Goal: Navigation & Orientation: Understand site structure

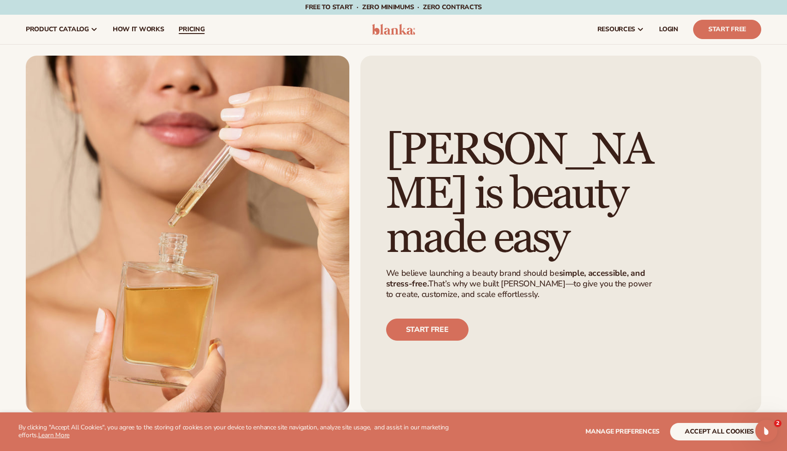
click at [180, 28] on span "pricing" at bounding box center [191, 29] width 26 height 7
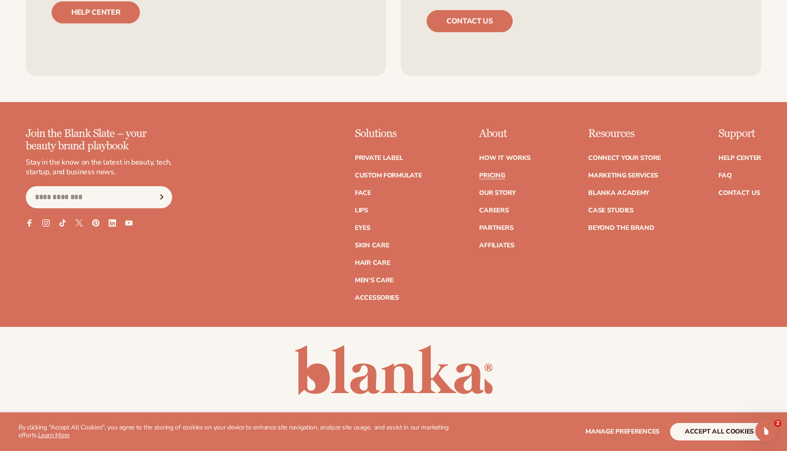
scroll to position [1960, 0]
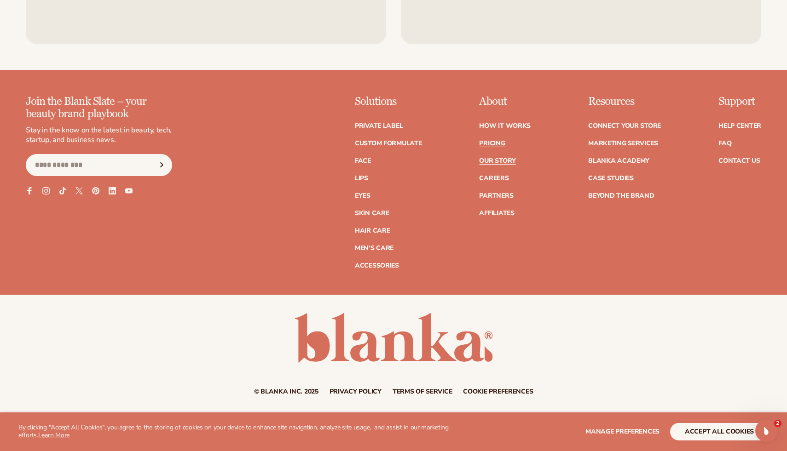
click at [508, 158] on link "Our Story" at bounding box center [497, 161] width 36 height 6
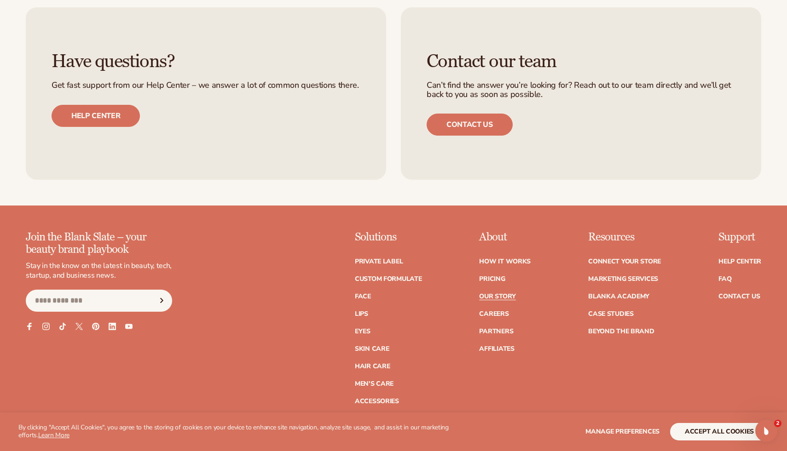
scroll to position [2815, 0]
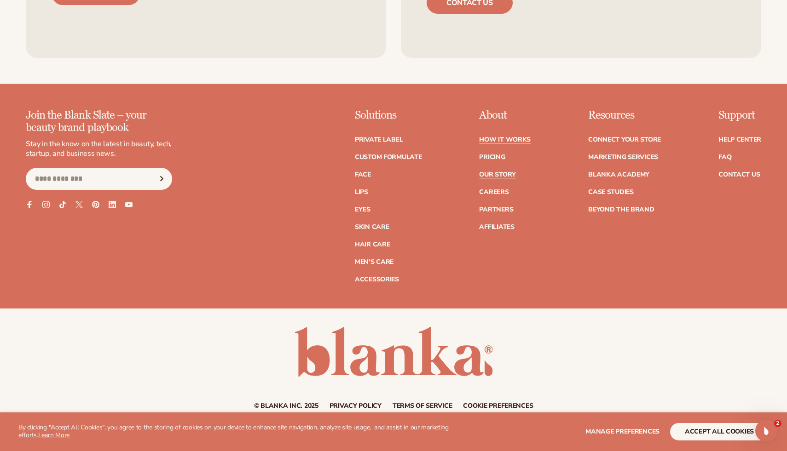
click at [495, 137] on link "How It Works" at bounding box center [505, 140] width 52 height 6
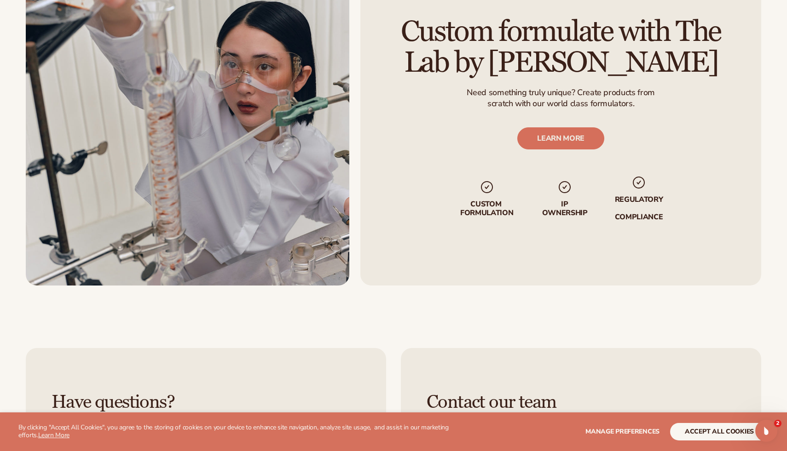
scroll to position [2082, 0]
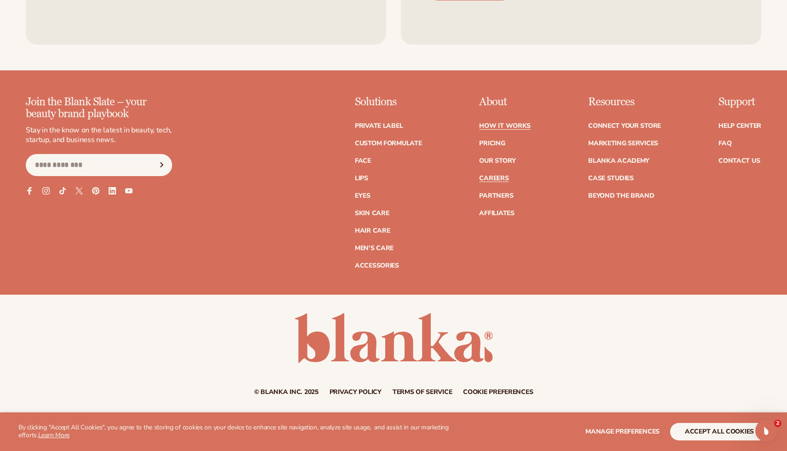
click at [496, 178] on link "Careers" at bounding box center [493, 178] width 29 height 6
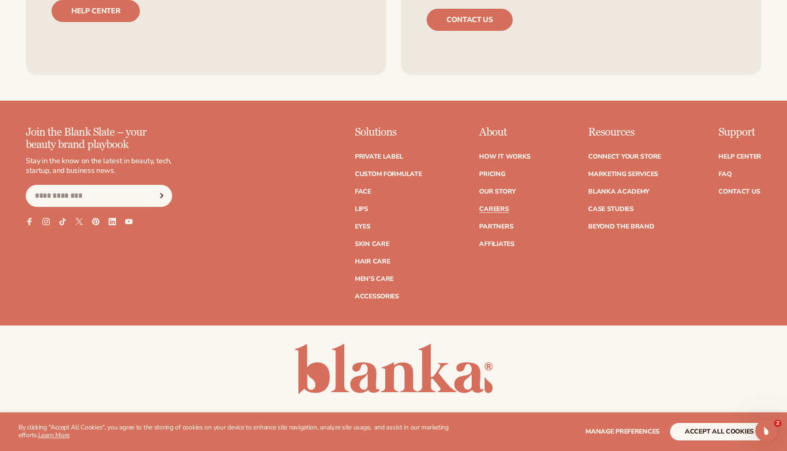
click at [496, 154] on ul "How It Works Pricing Our Story Careers Partners Affiliates" at bounding box center [505, 195] width 52 height 103
click at [494, 155] on ul "How It Works Pricing Our Story Careers Partners Affiliates" at bounding box center [505, 195] width 52 height 103
click at [492, 189] on link "Our Story" at bounding box center [497, 192] width 36 height 6
